Goal: Task Accomplishment & Management: Use online tool/utility

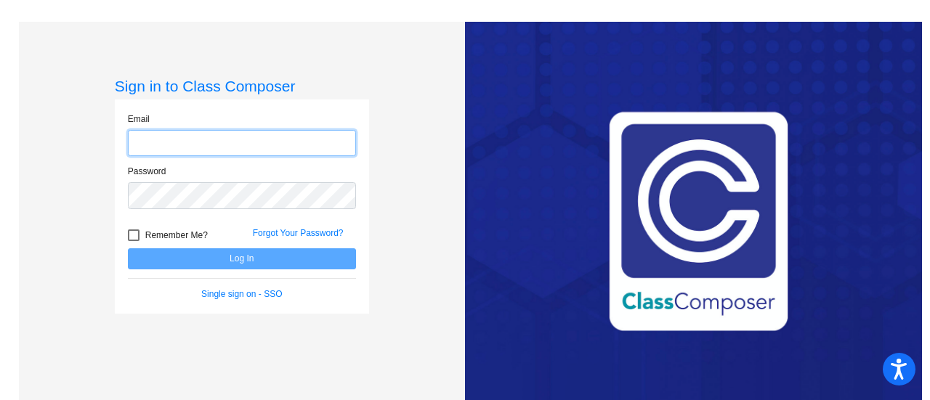
type input "[PERSON_NAME][EMAIL_ADDRESS][PERSON_NAME][DOMAIN_NAME]"
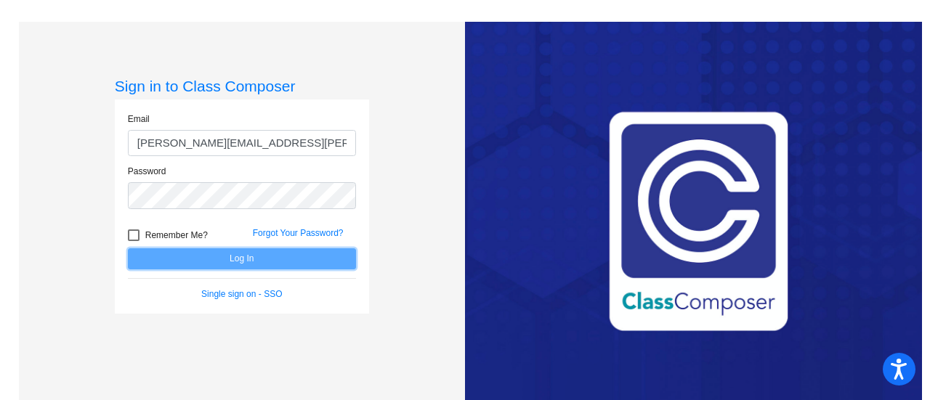
click at [202, 260] on button "Log In" at bounding box center [242, 259] width 228 height 21
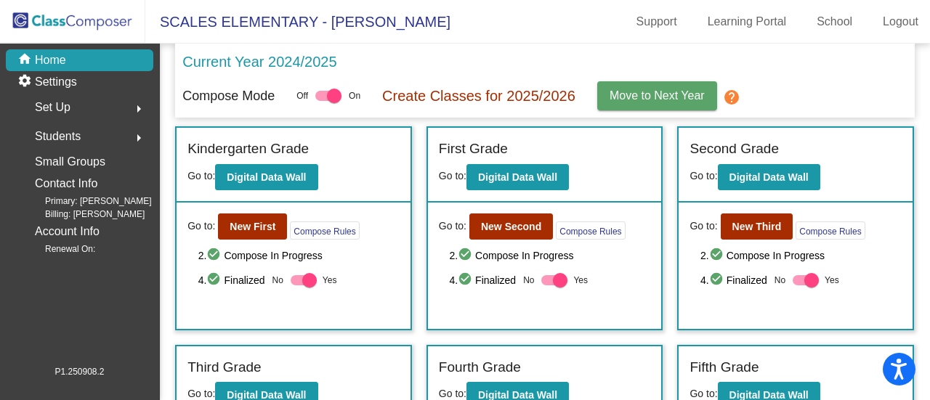
click at [251, 243] on div "Go to: New First Compose Rules 2. check_circle Compose In Progress 4. check_cir…" at bounding box center [294, 266] width 234 height 126
click at [251, 233] on button "New First" at bounding box center [252, 227] width 69 height 26
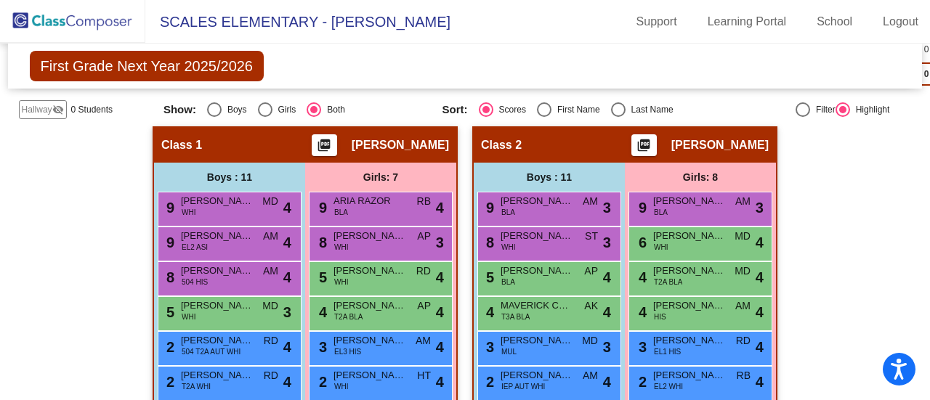
scroll to position [486, 0]
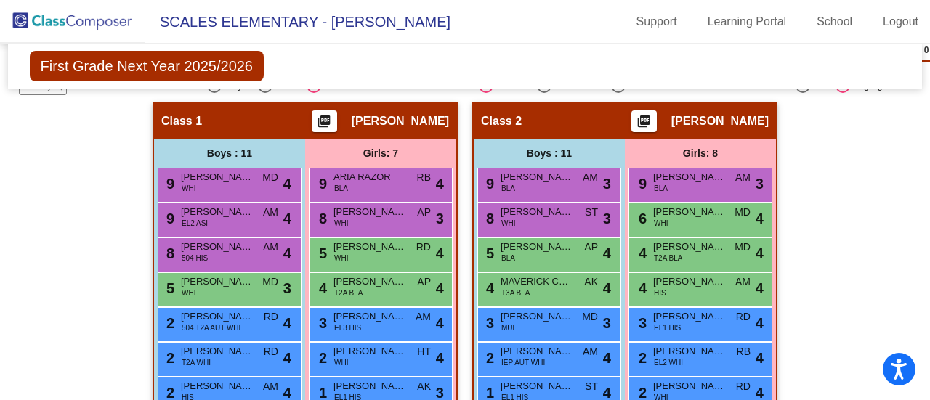
click at [325, 119] on mat-icon "picture_as_pdf" at bounding box center [323, 124] width 17 height 20
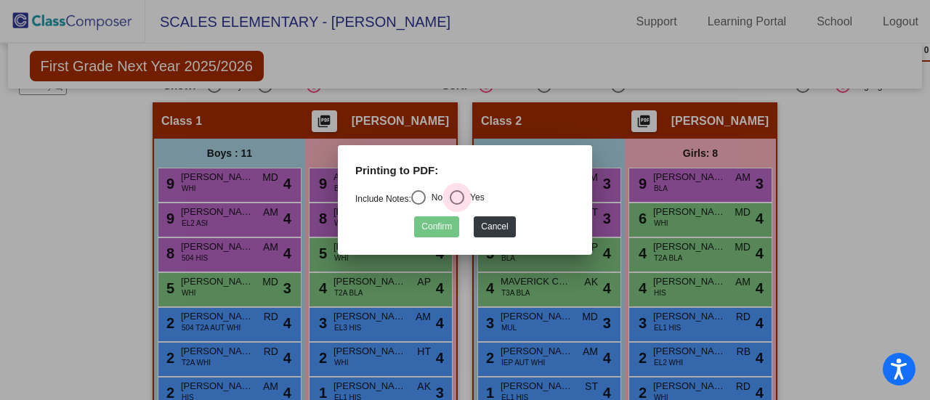
click at [464, 196] on div "Select an option" at bounding box center [457, 197] width 15 height 15
click at [457, 205] on input "Yes" at bounding box center [456, 205] width 1 height 1
radio input "true"
click at [487, 228] on button "Cancel" at bounding box center [494, 227] width 41 height 21
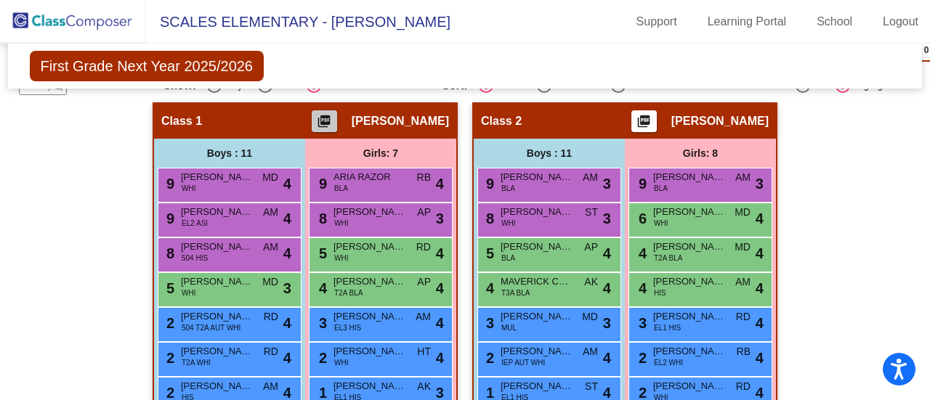
click at [324, 120] on mat-icon "picture_as_pdf" at bounding box center [323, 124] width 17 height 20
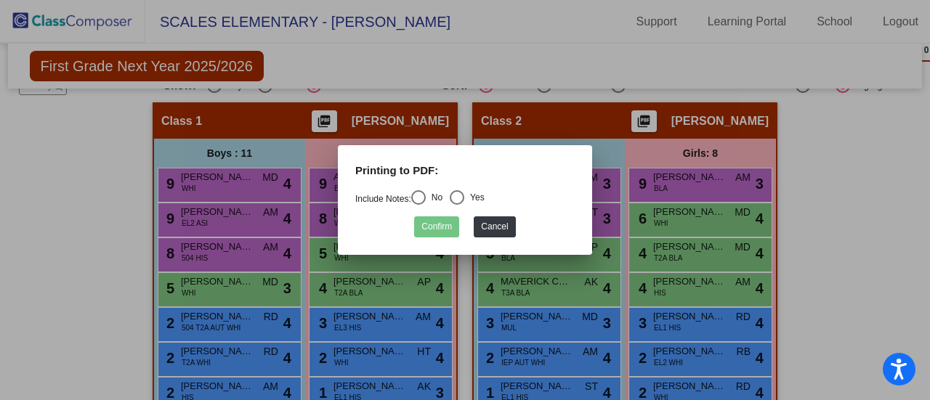
click at [425, 192] on div "Select an option" at bounding box center [418, 197] width 15 height 15
click at [419, 205] on input "No" at bounding box center [418, 205] width 1 height 1
radio input "true"
click at [440, 225] on button "Confirm" at bounding box center [436, 227] width 45 height 21
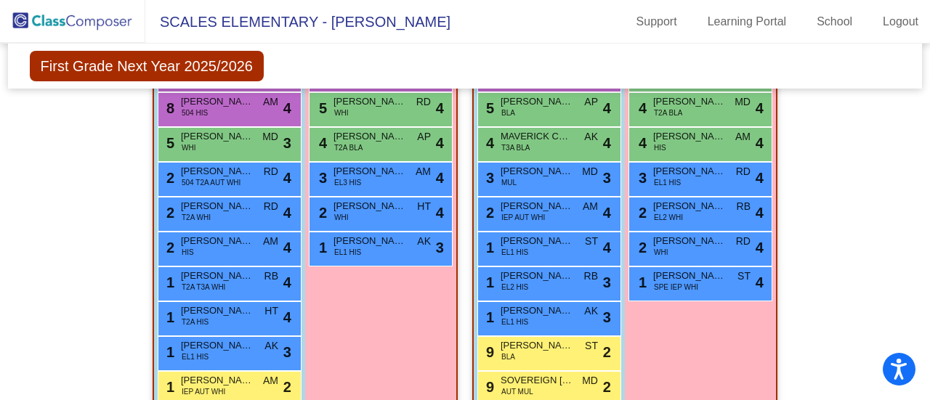
scroll to position [602, 0]
